Goal: Information Seeking & Learning: Compare options

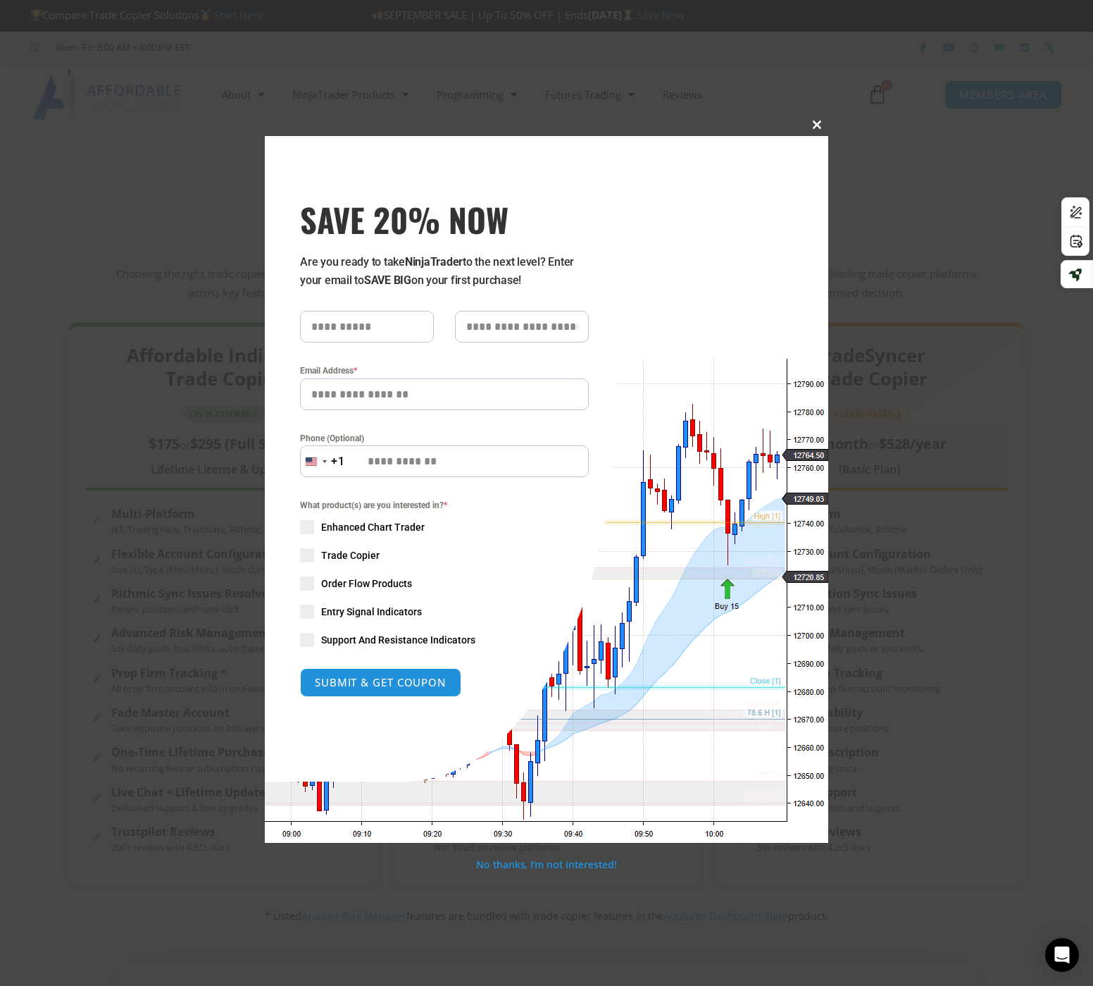
click at [814, 125] on span "SAVE 20% NOW popup" at bounding box center [817, 124] width 23 height 8
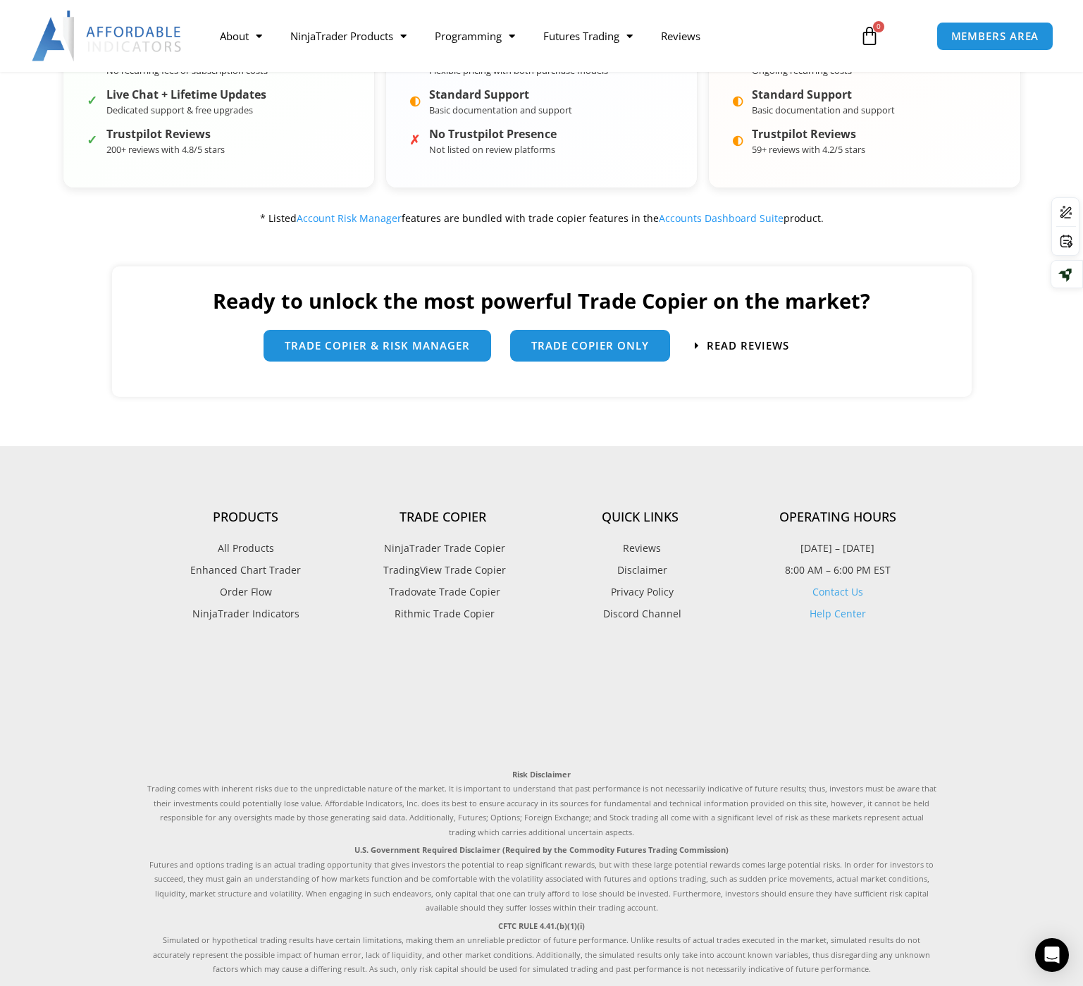
scroll to position [705, 0]
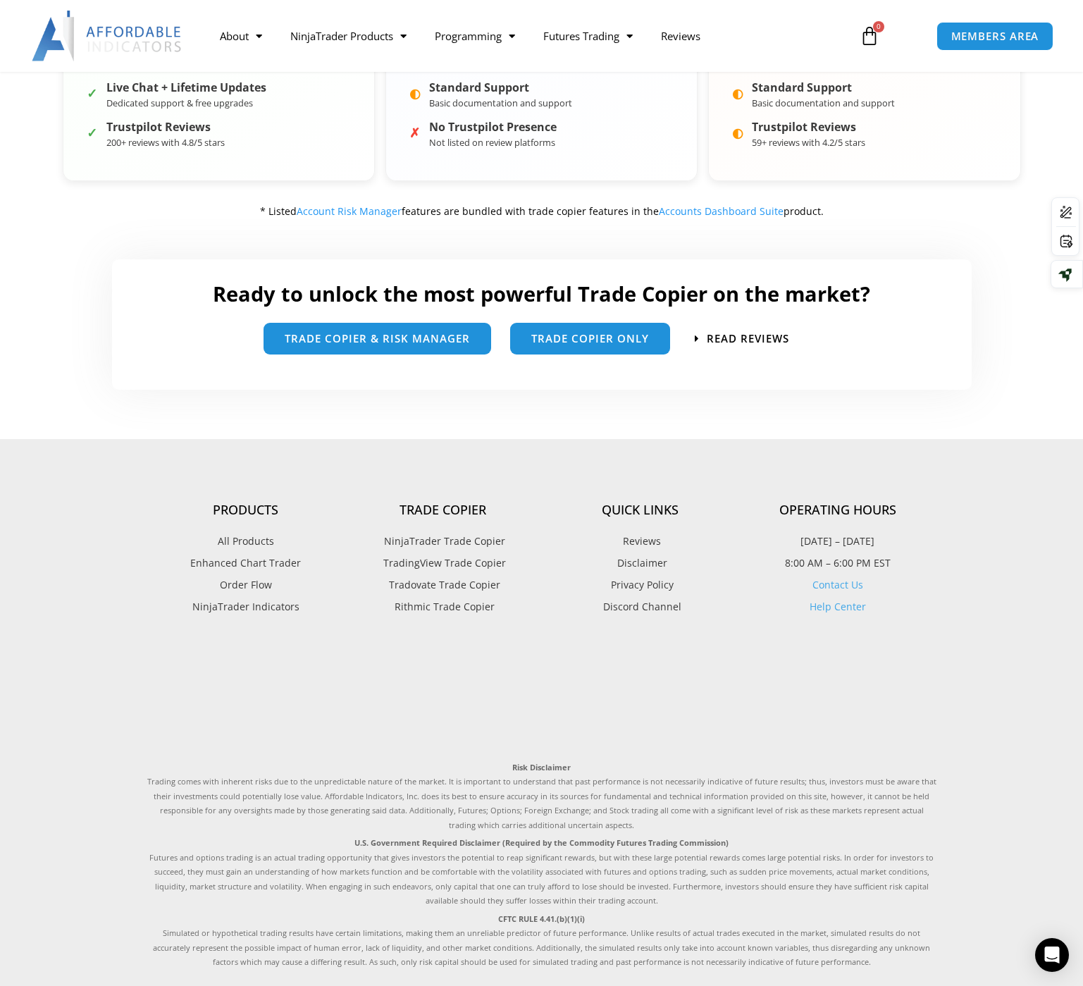
click at [471, 606] on span "Rithmic Trade Copier" at bounding box center [443, 606] width 104 height 18
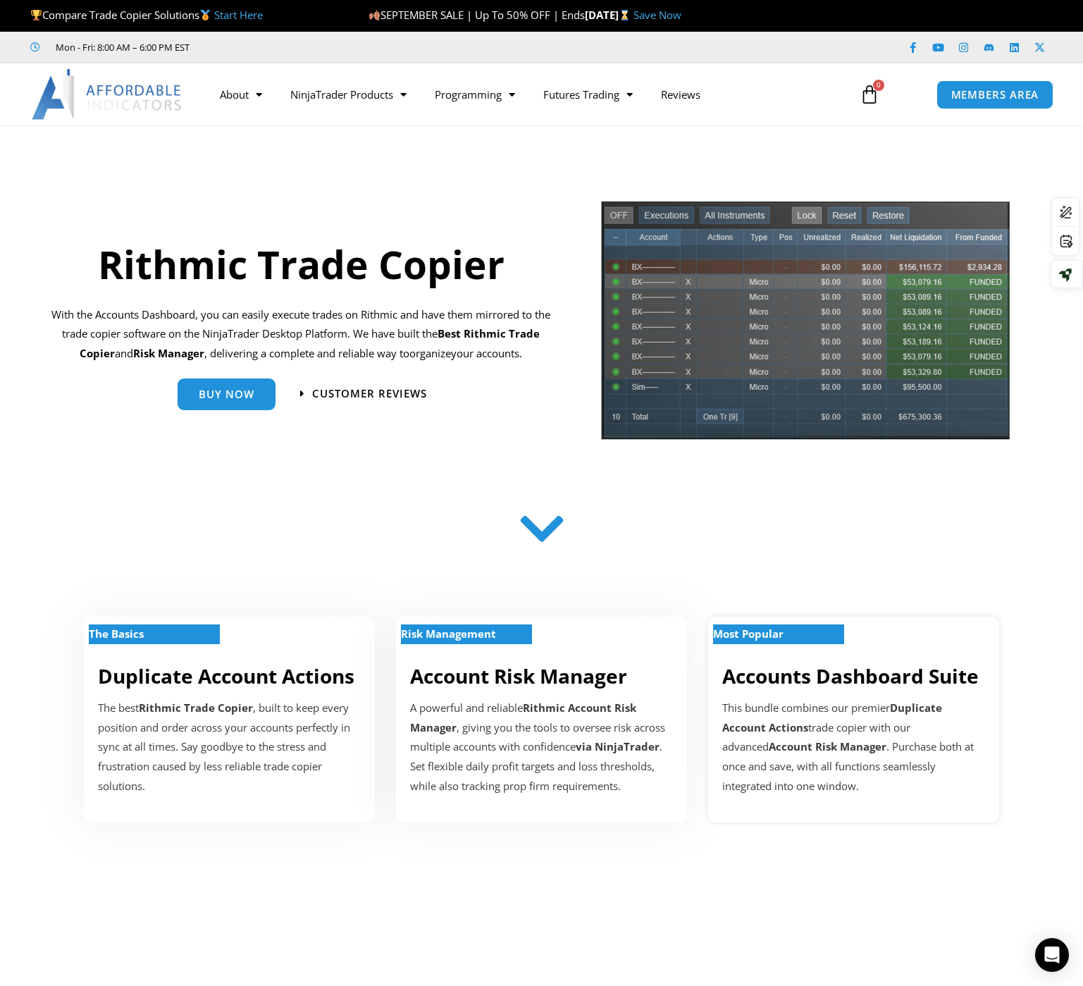
click at [817, 702] on div "This bundle combines our premier Duplicate Account Actions trade copier with ou…" at bounding box center [853, 747] width 263 height 98
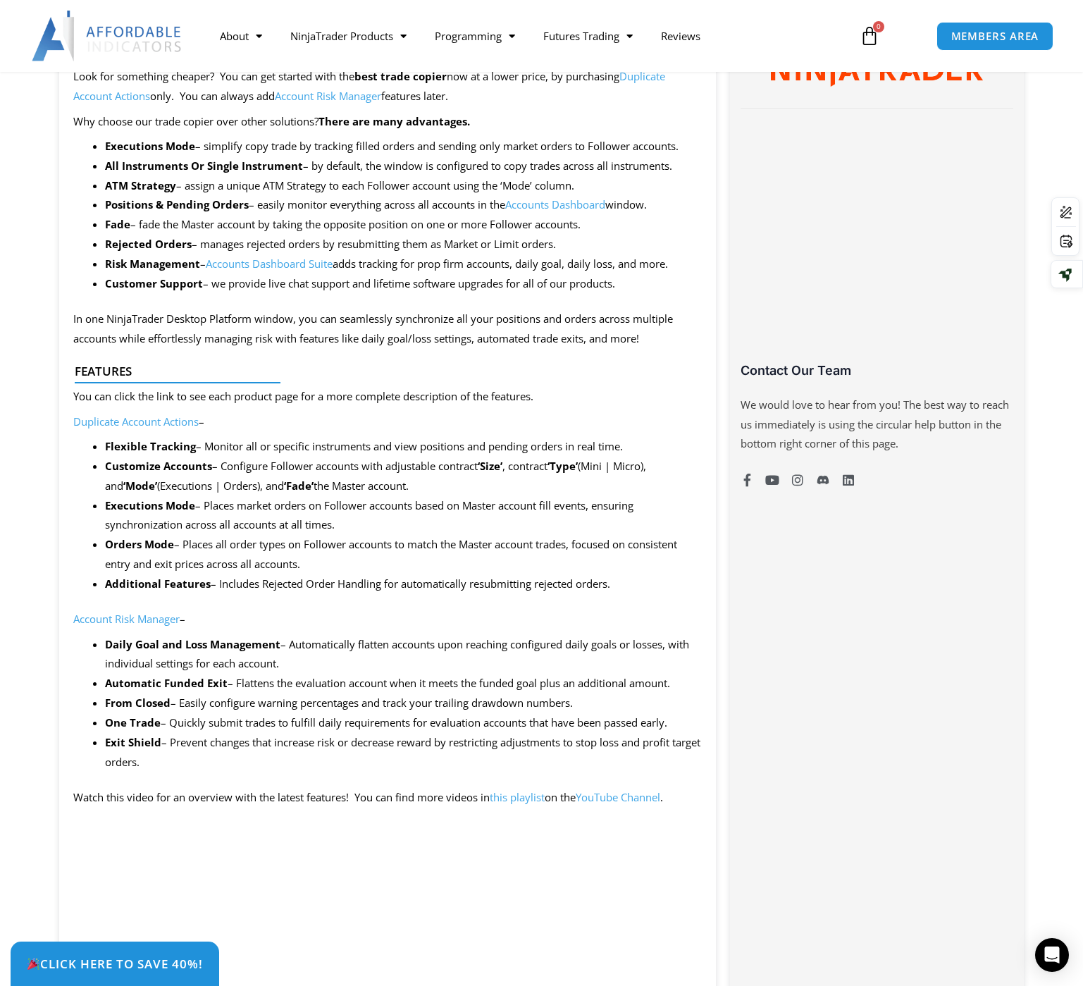
scroll to position [775, 0]
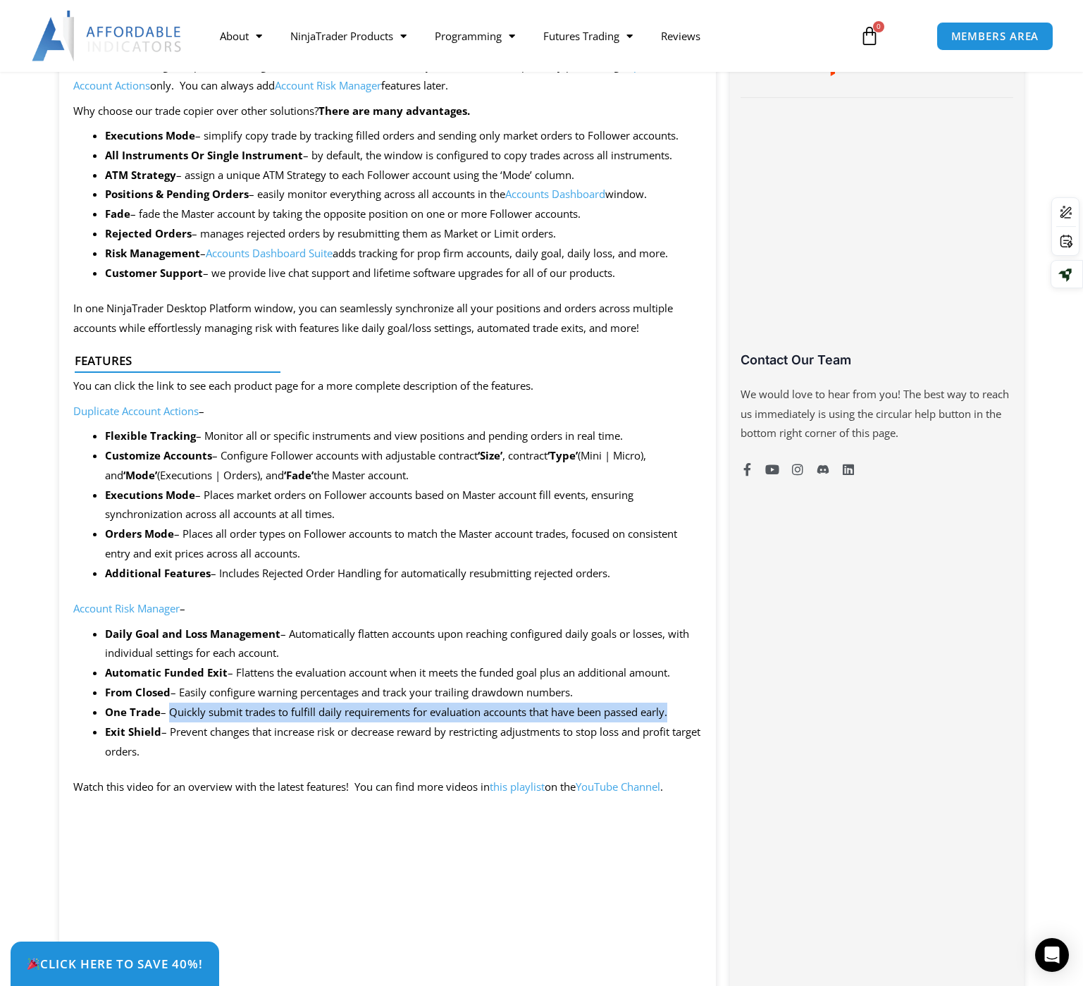
drag, startPoint x: 676, startPoint y: 713, endPoint x: 173, endPoint y: 711, distance: 503.0
click at [173, 711] on li "One Trade – Quickly submit trades to fulfill daily requirements for evaluation …" at bounding box center [403, 712] width 597 height 20
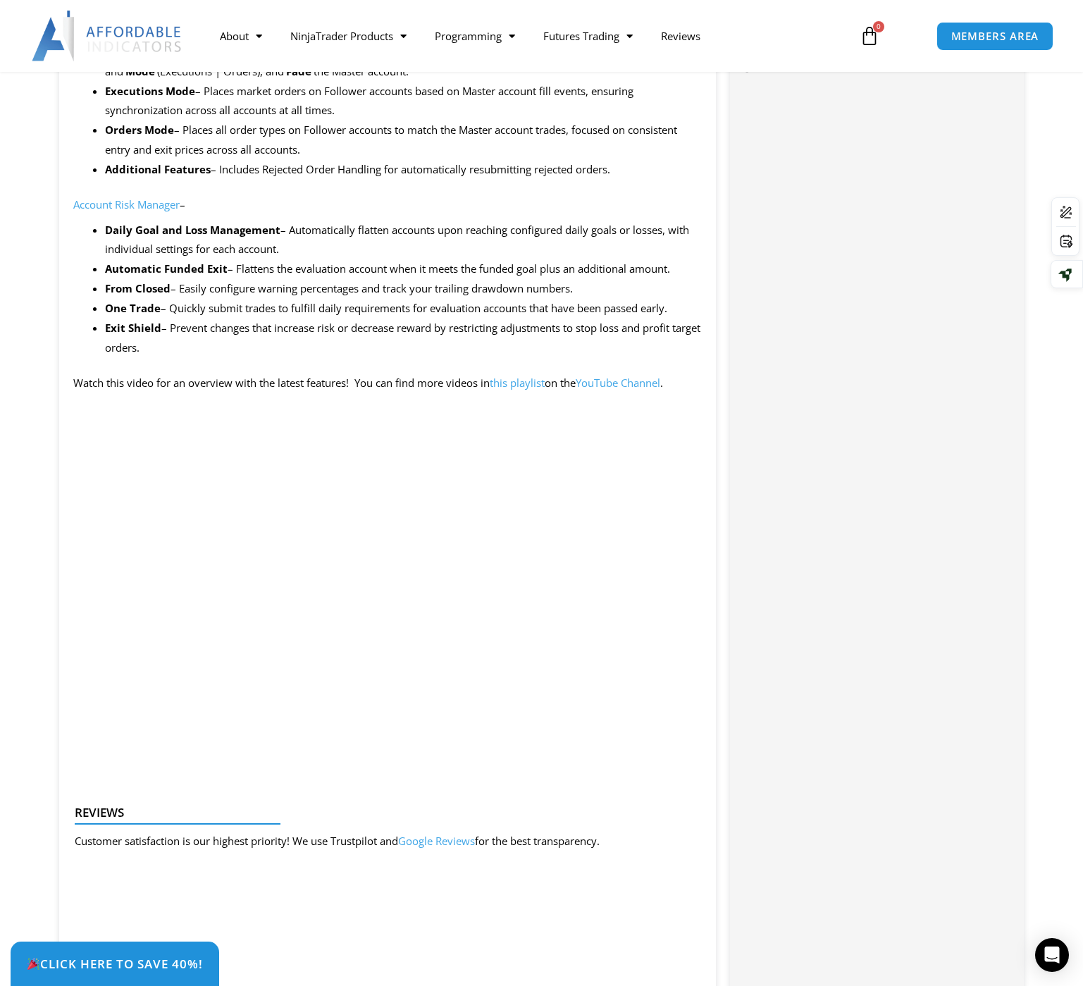
scroll to position [1339, 0]
